Goal: Use online tool/utility: Utilize a website feature to perform a specific function

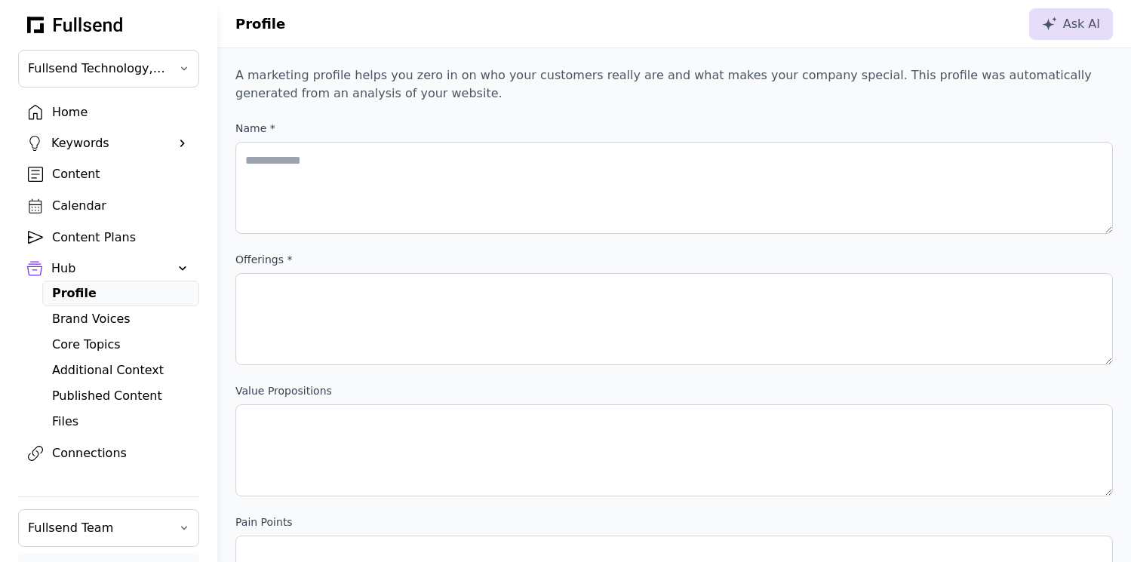
scroll to position [758, 0]
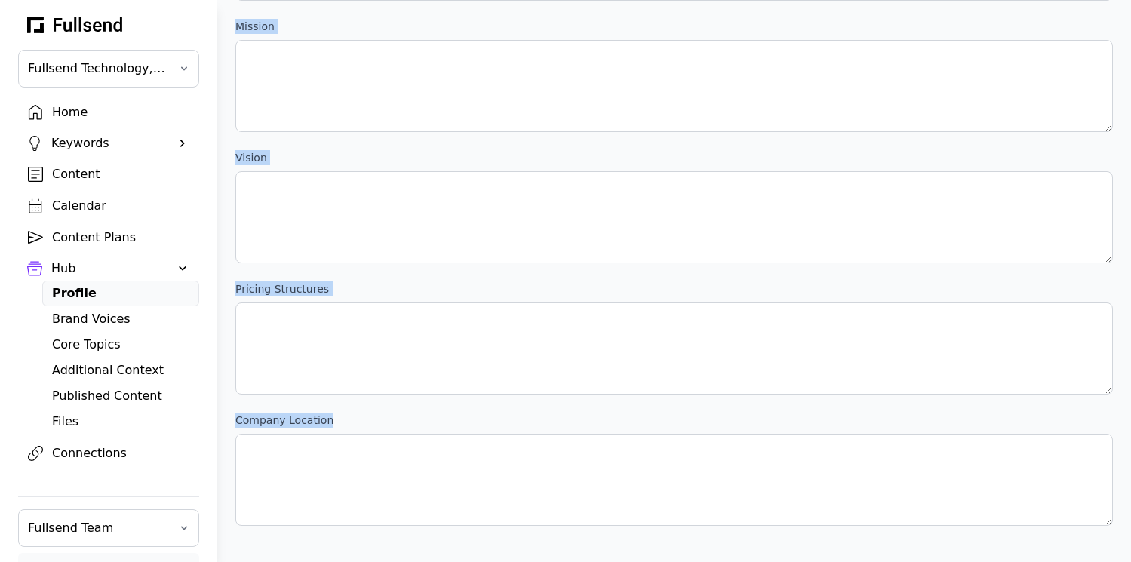
click at [70, 117] on div "Home" at bounding box center [120, 112] width 137 height 18
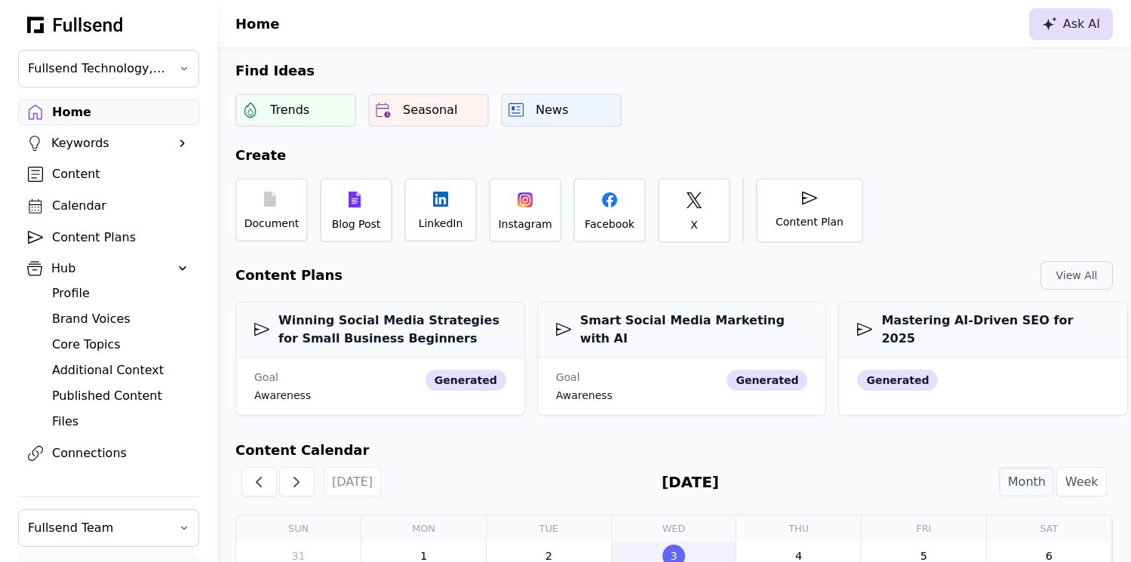
click at [1074, 20] on div "Ask AI" at bounding box center [1071, 24] width 58 height 18
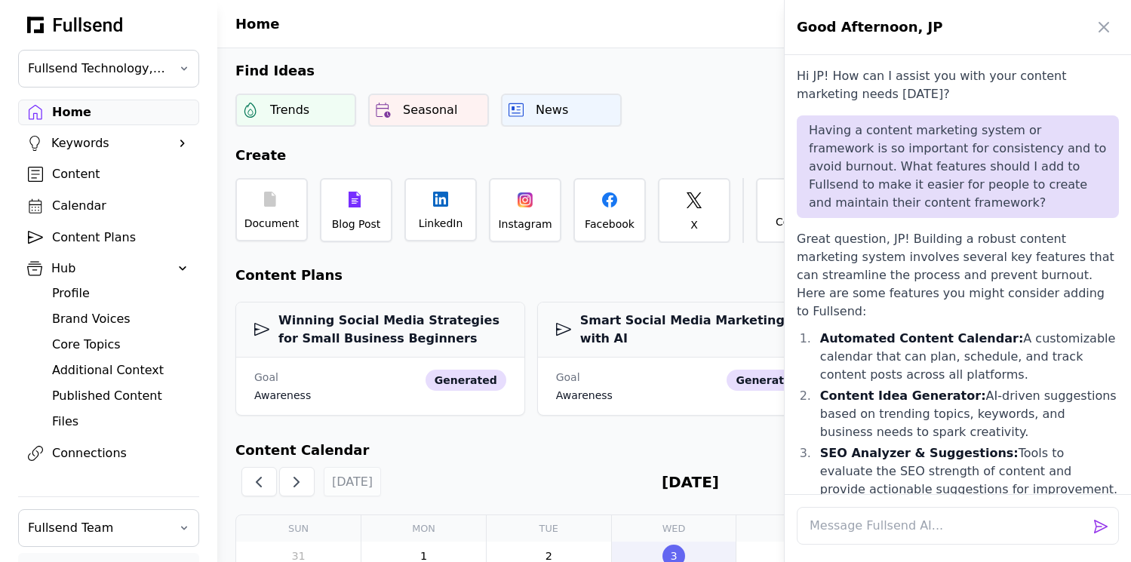
scroll to position [975, 0]
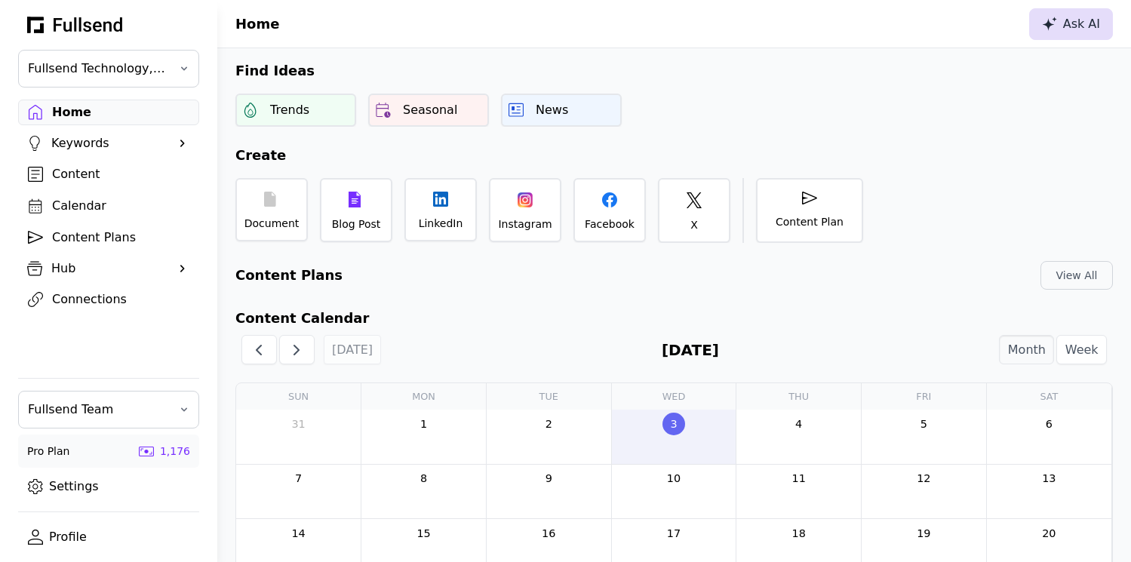
click at [1072, 37] on button "Ask AI" at bounding box center [1071, 24] width 84 height 32
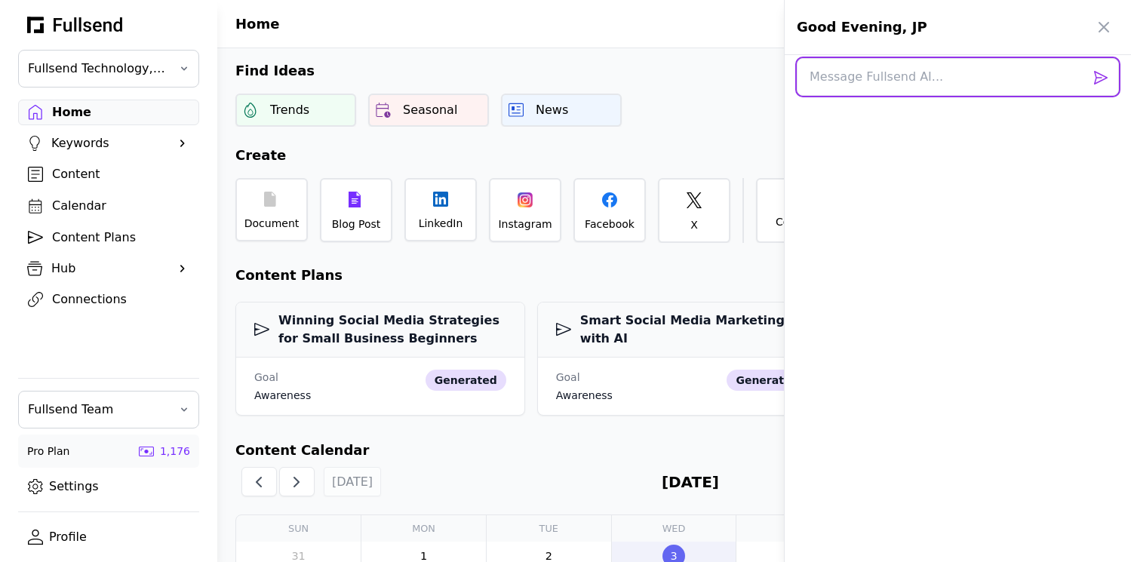
click at [859, 81] on textarea at bounding box center [958, 77] width 322 height 38
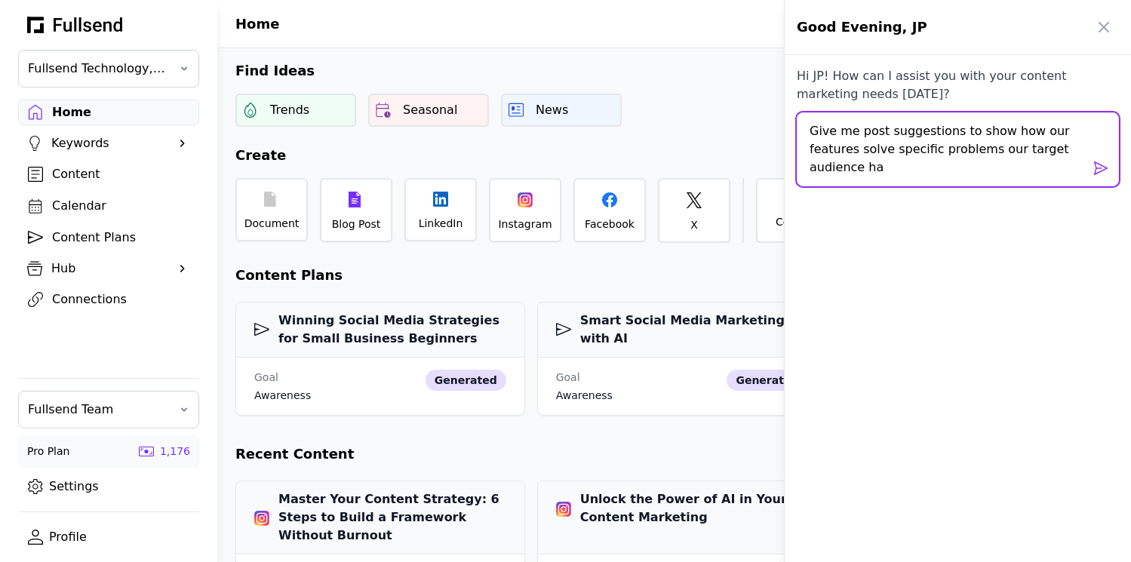
type textarea "Give me post suggestions to show how our features solve specific problems our t…"
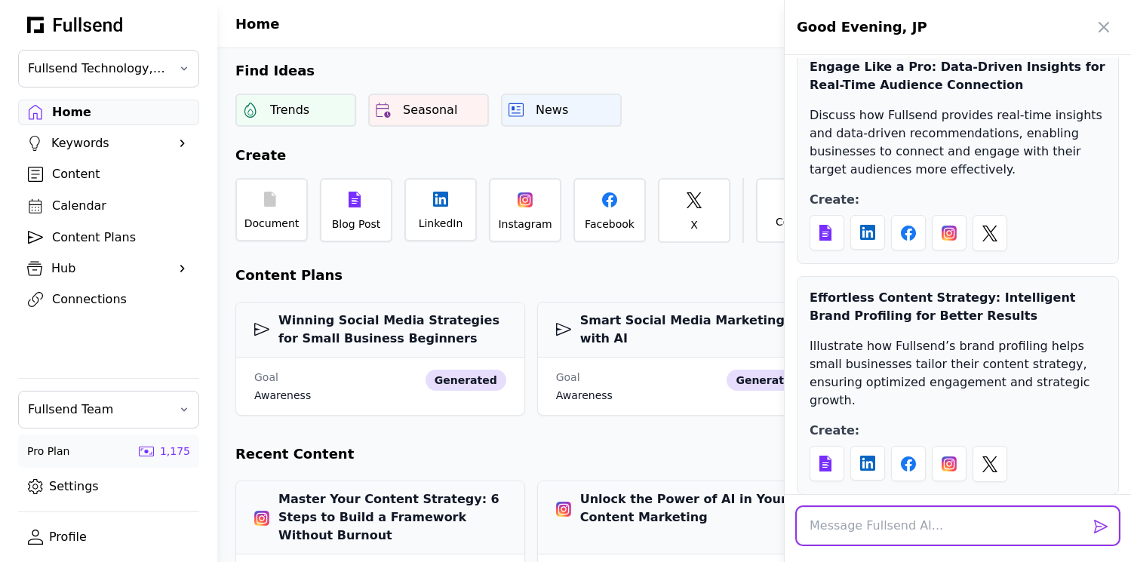
scroll to position [910, 0]
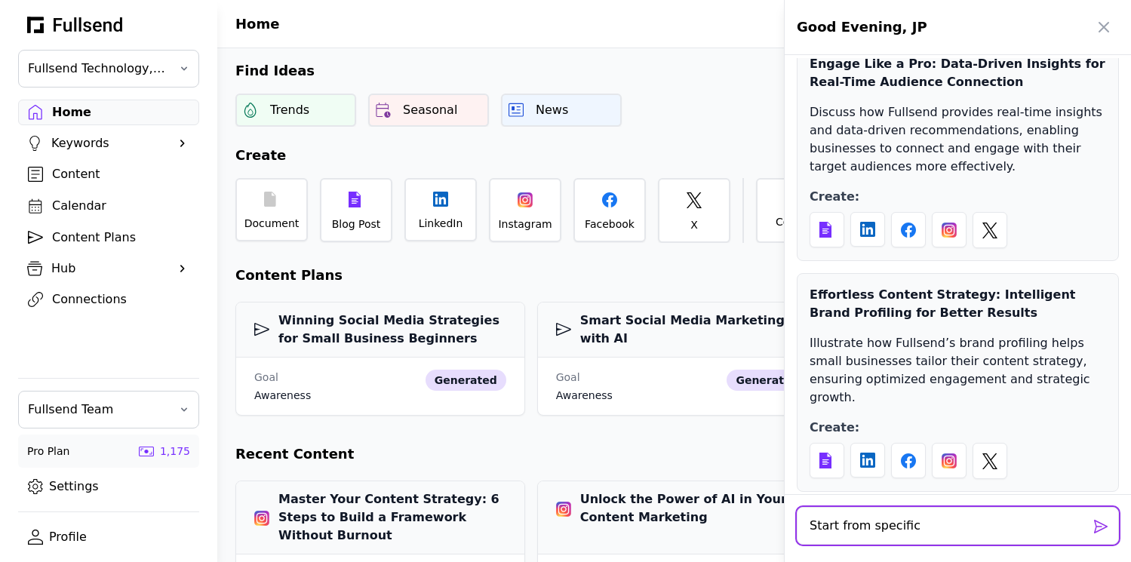
click at [868, 532] on textarea "Start from specific" at bounding box center [958, 526] width 322 height 38
click at [960, 525] on textarea "Start from a specific" at bounding box center [958, 526] width 322 height 38
click at [944, 529] on textarea "Start from a specific painpoint and for each" at bounding box center [958, 526] width 322 height 38
click at [1064, 529] on textarea "Start from a specific pain point and for each" at bounding box center [958, 526] width 322 height 38
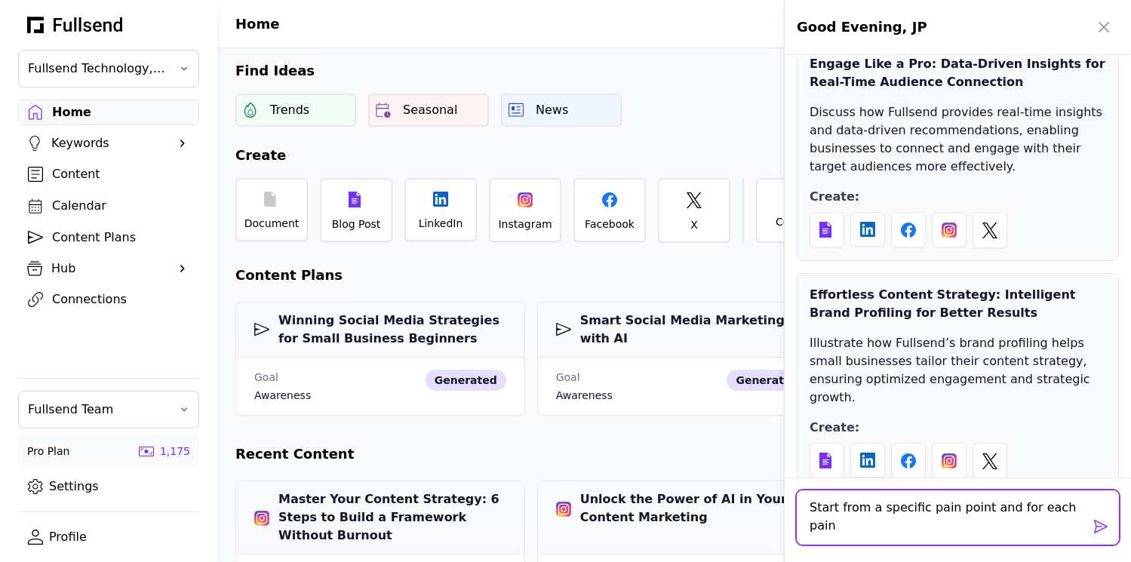
scroll to position [0, 0]
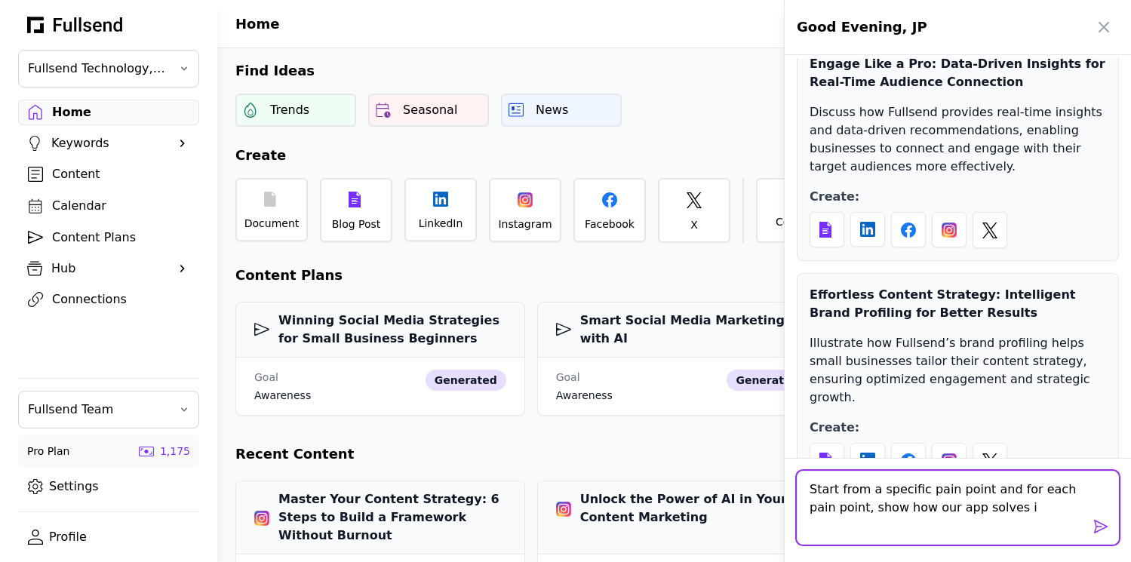
type textarea "Start from a specific pain point and for each pain point, show how our app solv…"
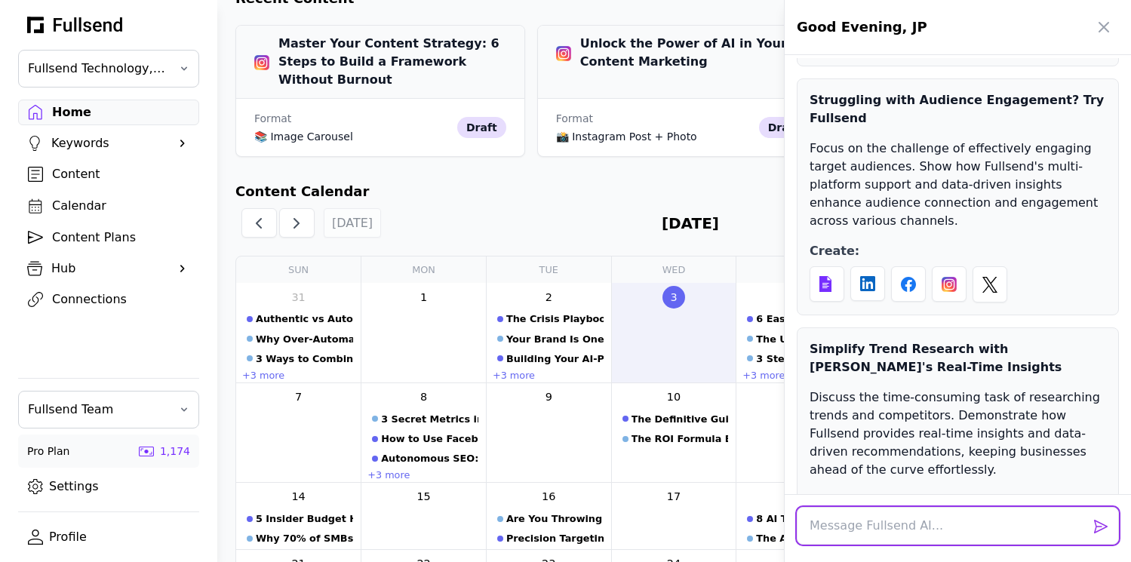
scroll to position [479, 0]
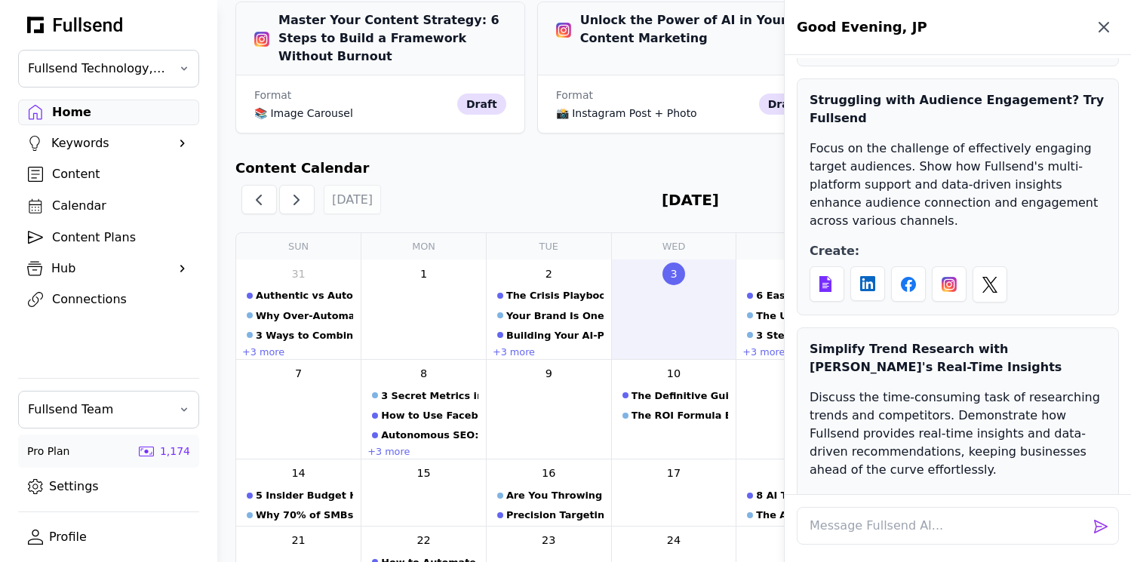
click at [1104, 23] on icon "button" at bounding box center [1103, 27] width 18 height 18
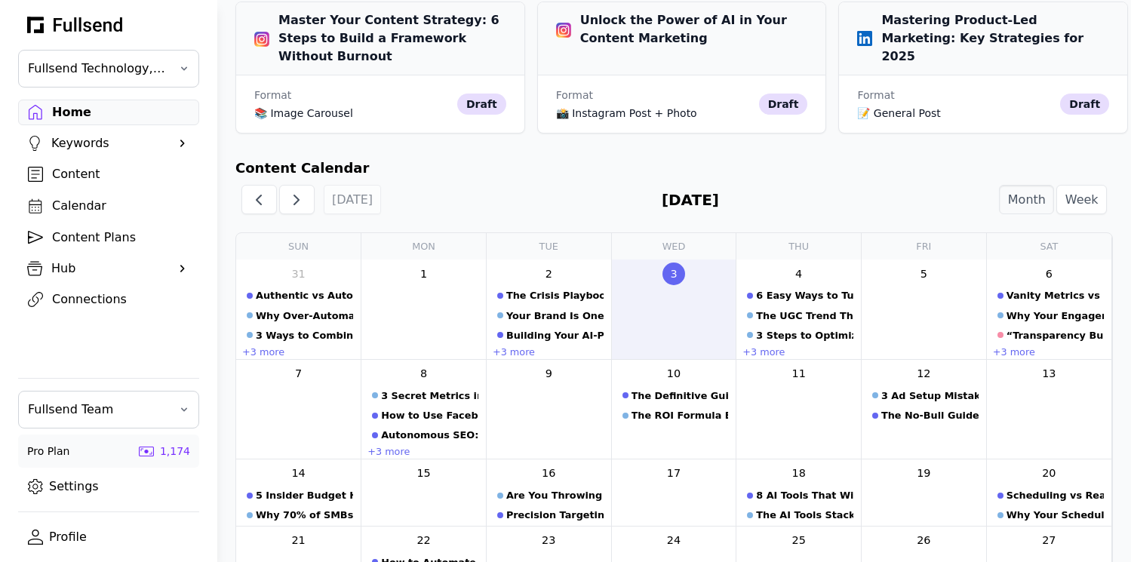
click at [79, 106] on div "Home" at bounding box center [120, 112] width 137 height 18
